Goal: Task Accomplishment & Management: Use online tool/utility

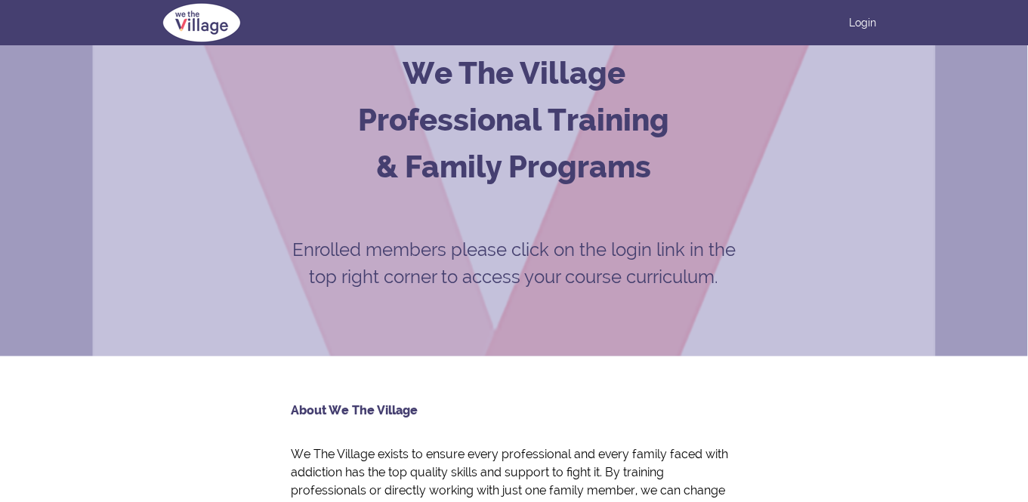
scroll to position [76, 0]
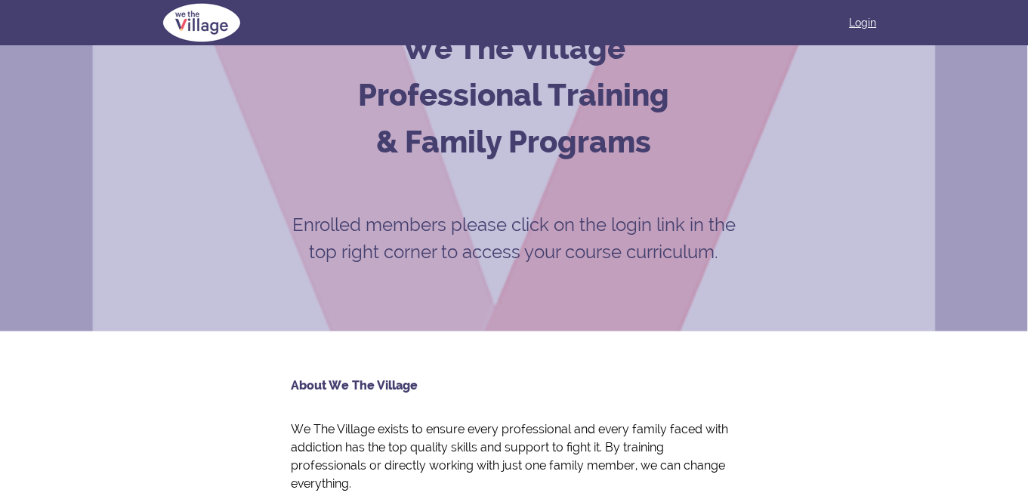
click at [869, 24] on link "Login" at bounding box center [863, 22] width 27 height 15
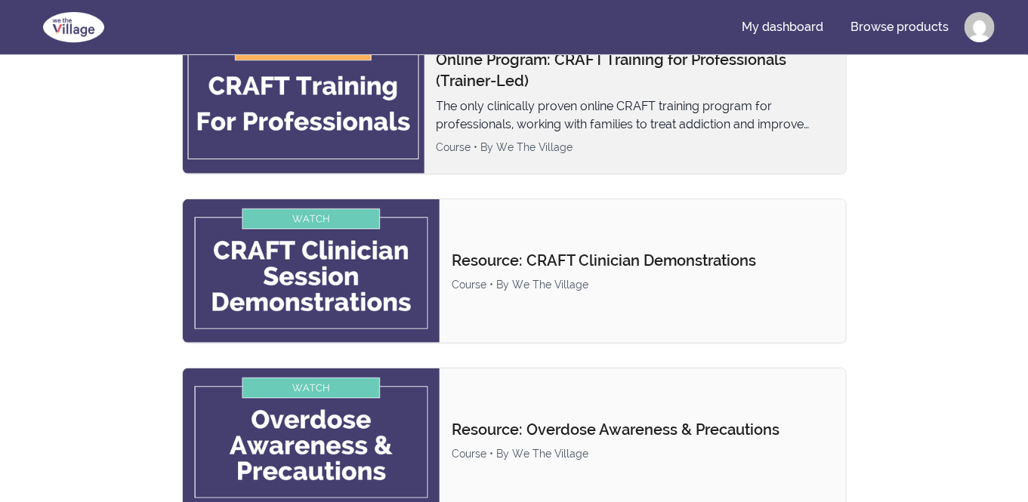
scroll to position [76, 0]
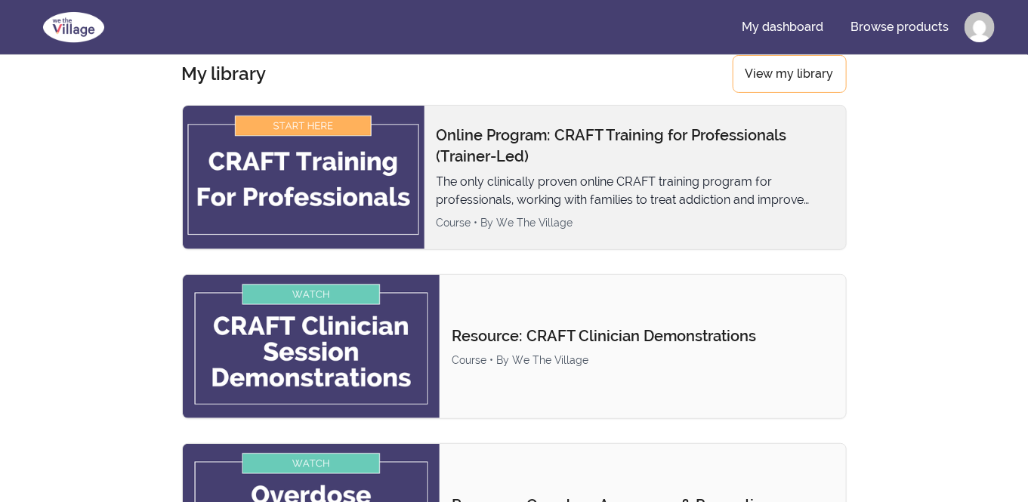
click at [330, 128] on img at bounding box center [304, 178] width 242 height 144
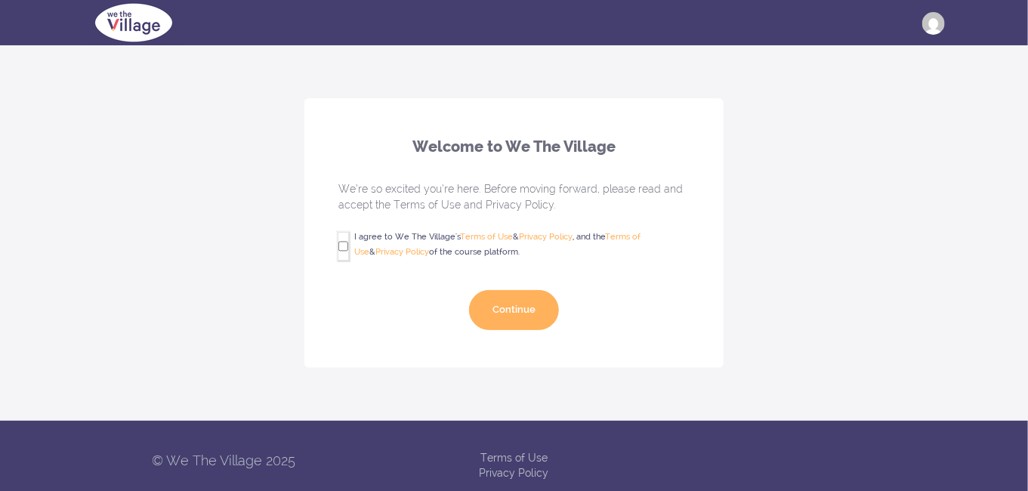
click at [344, 246] on input "I agree to We The Village's Terms of Use & Privacy Policy , and the Terms of Us…" at bounding box center [343, 246] width 10 height 27
checkbox input "true"
click at [531, 301] on button "Continue" at bounding box center [514, 310] width 90 height 40
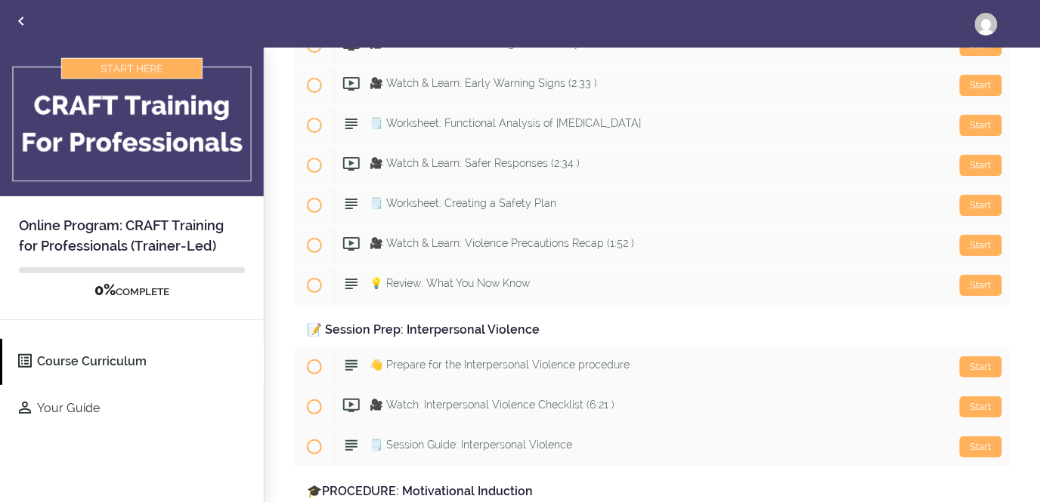
scroll to position [1813, 0]
